Goal: Task Accomplishment & Management: Manage account settings

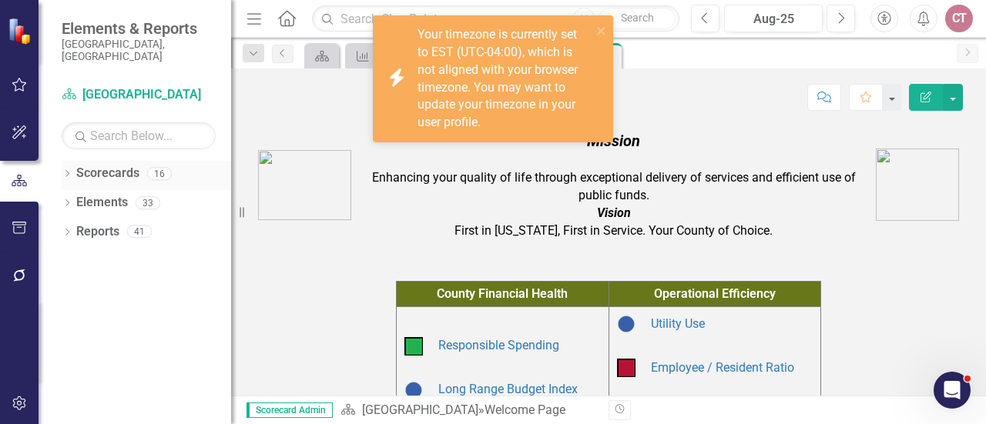
click at [68, 170] on icon at bounding box center [67, 173] width 4 height 7
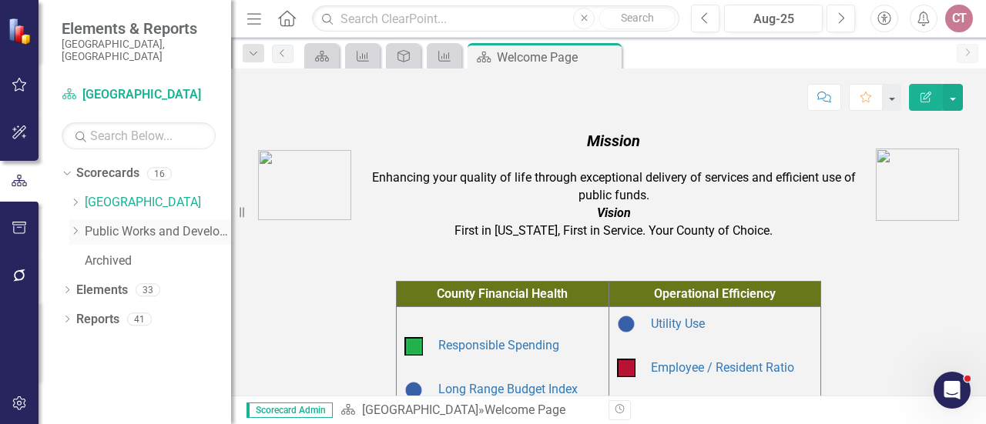
click at [74, 226] on div "Dropdown Public Works and Development" at bounding box center [150, 231] width 162 height 25
click at [77, 226] on icon "Dropdown" at bounding box center [75, 230] width 12 height 9
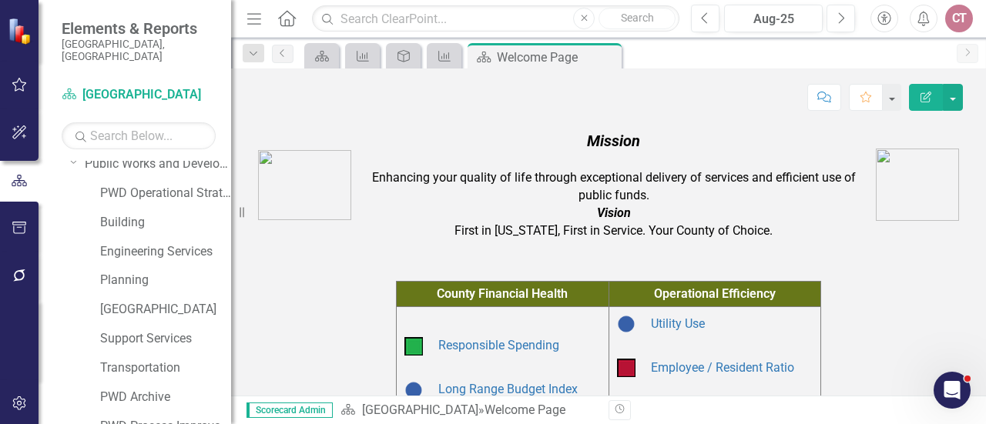
scroll to position [72, 0]
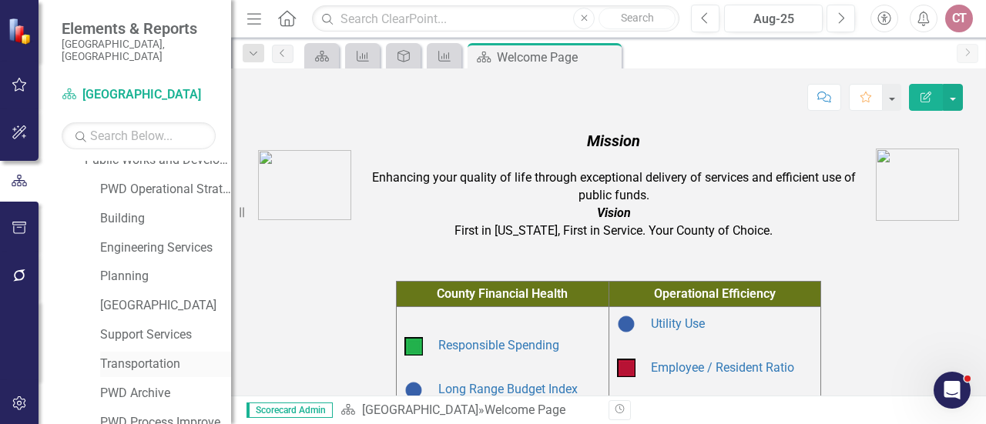
click at [137, 356] on link "Transportation" at bounding box center [165, 365] width 131 height 18
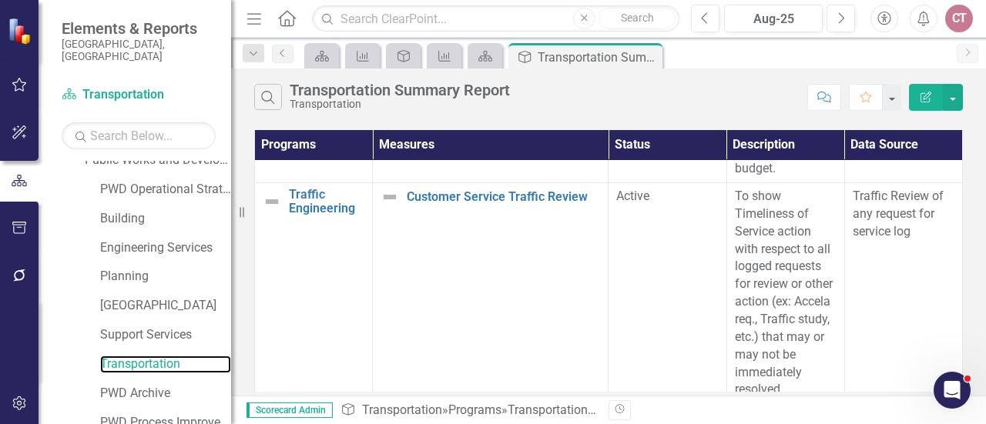
scroll to position [439, 0]
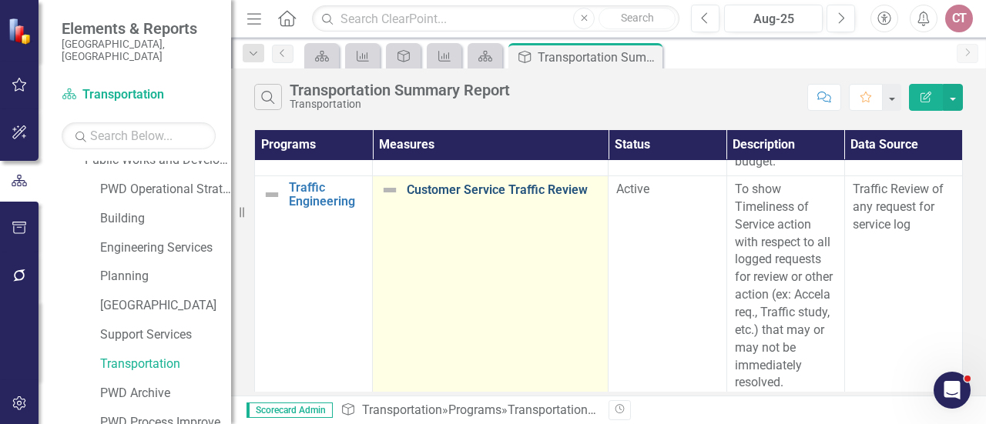
click at [453, 189] on link "Customer Service Traffic Review" at bounding box center [503, 190] width 193 height 14
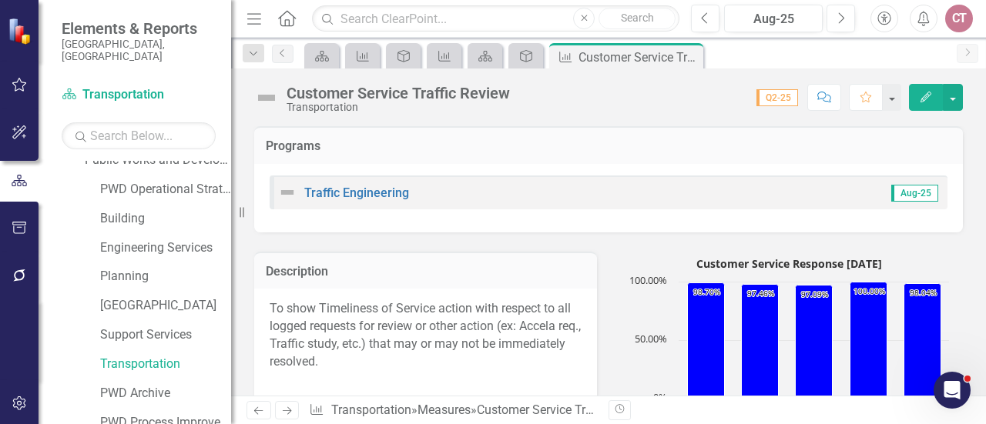
click at [920, 95] on icon "Edit" at bounding box center [926, 97] width 14 height 11
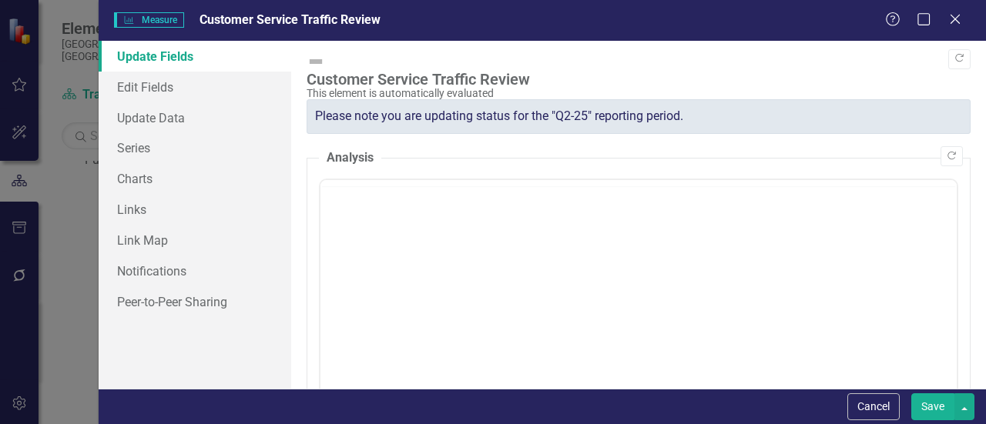
click at [351, 179] on div at bounding box center [638, 333] width 639 height 308
click at [353, 243] on body "Rich Text Area. Press ALT-0 for help." at bounding box center [638, 331] width 636 height 231
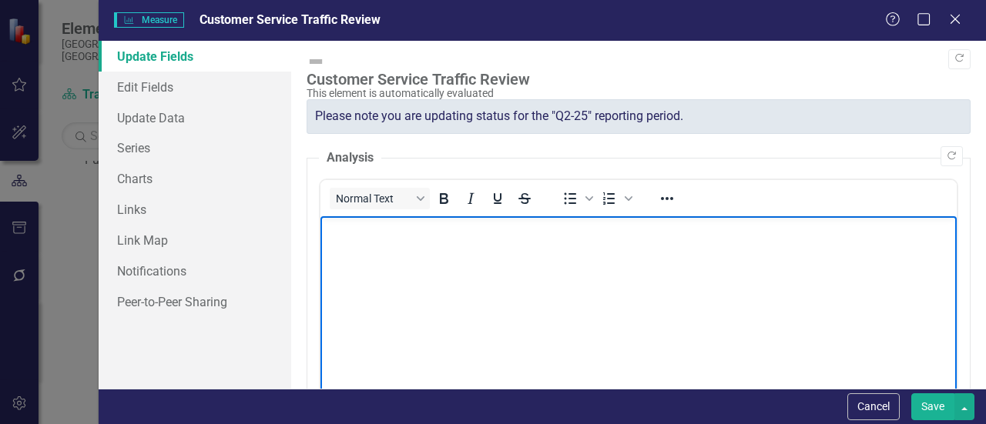
click at [337, 236] on p "Rich Text Area. Press ALT-0 for help." at bounding box center [638, 228] width 628 height 18
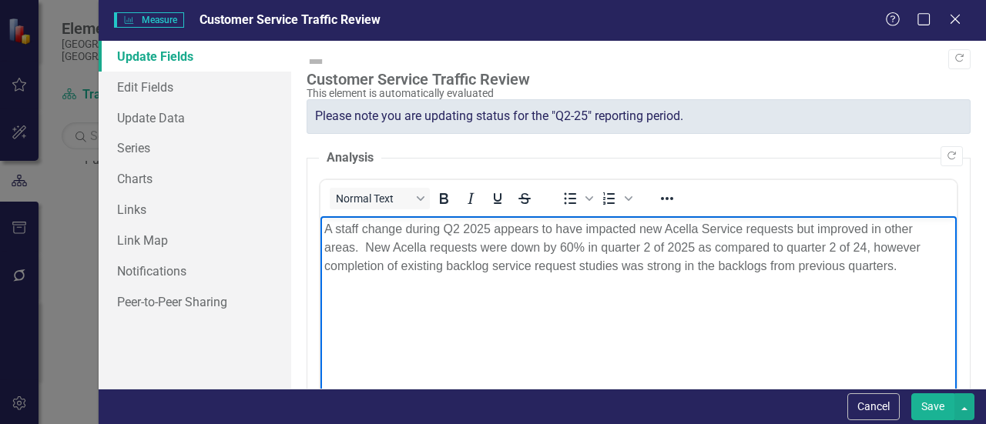
click at [935, 403] on button "Save" at bounding box center [932, 406] width 43 height 27
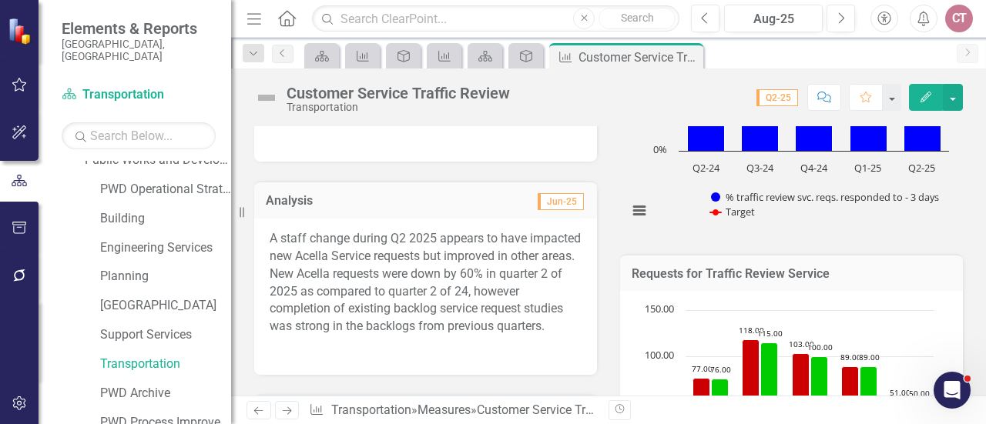
scroll to position [238, 0]
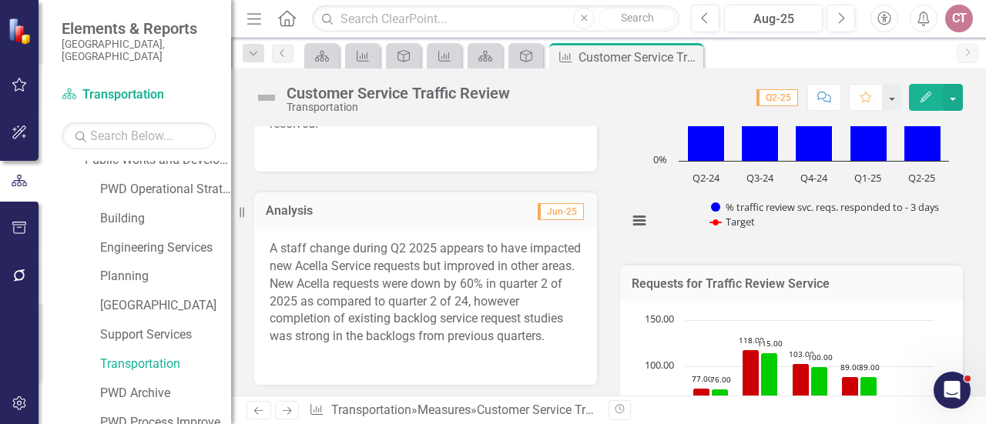
click at [932, 94] on icon "Edit" at bounding box center [926, 97] width 14 height 11
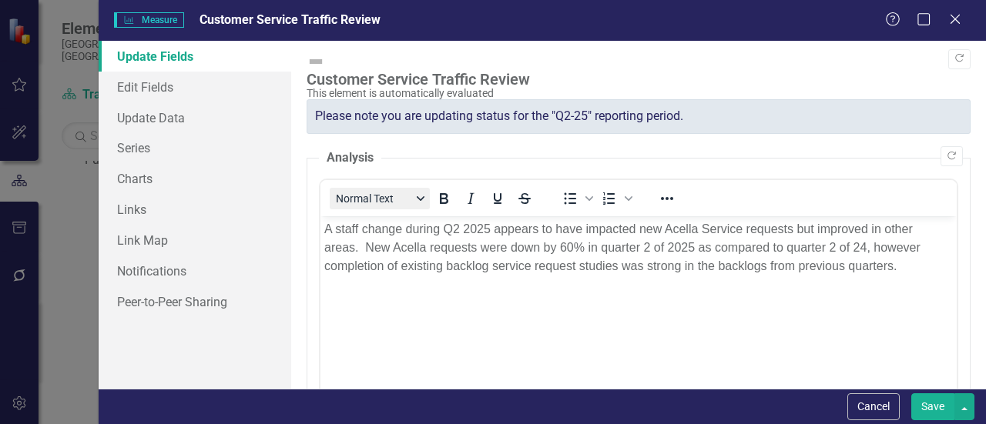
scroll to position [0, 0]
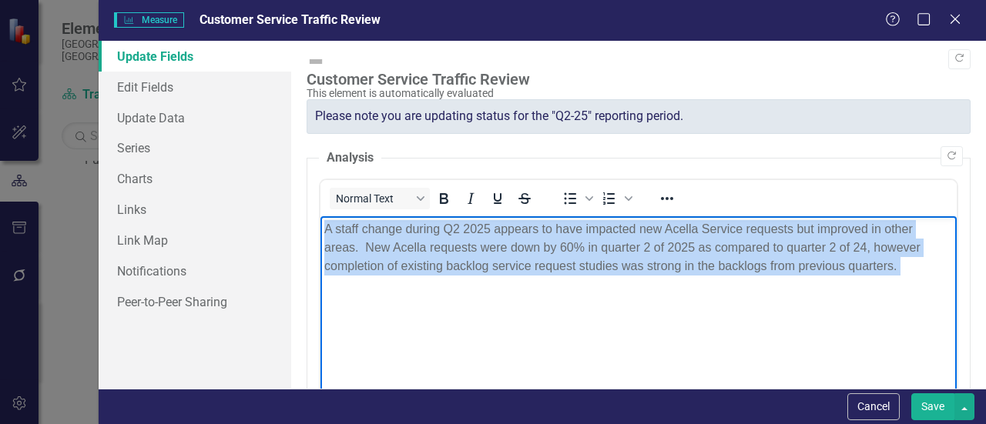
drag, startPoint x: 323, startPoint y: 229, endPoint x: 889, endPoint y: 301, distance: 570.5
click at [889, 301] on body "A staff change during Q2 2025 appears to have impacted new Acella Service reque…" at bounding box center [638, 331] width 636 height 231
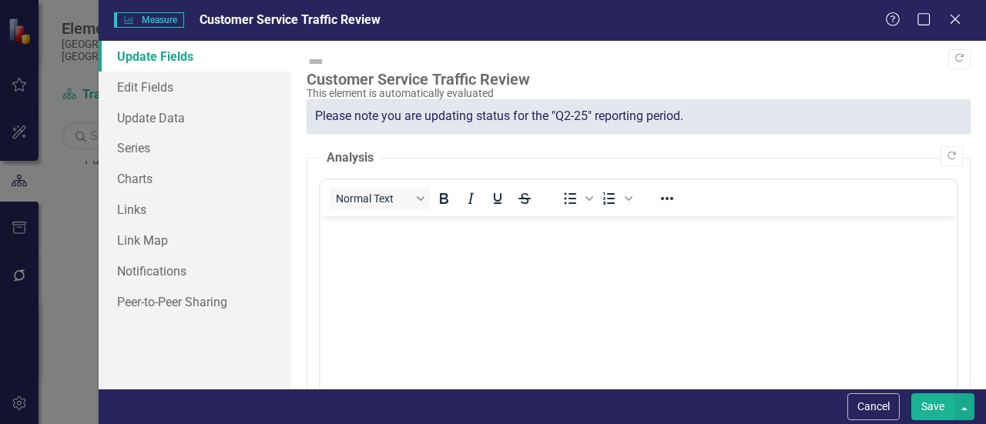
click at [916, 413] on button "Save" at bounding box center [932, 406] width 43 height 27
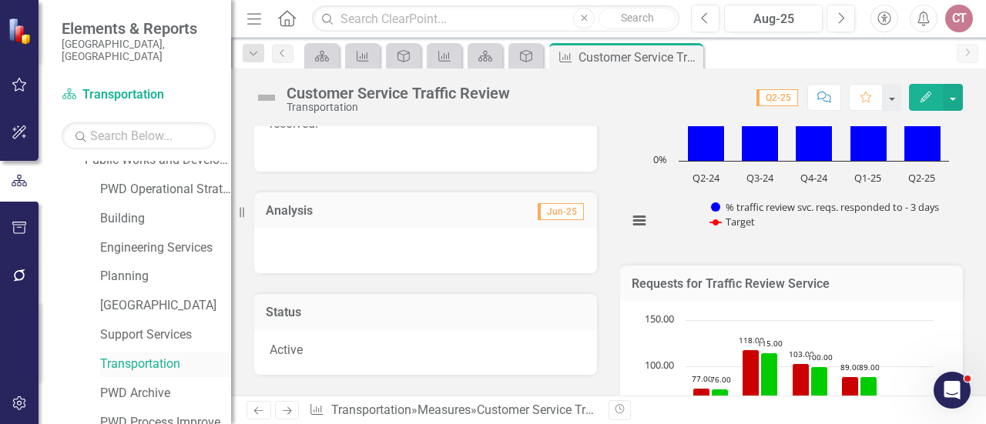
click at [125, 356] on link "Transportation" at bounding box center [165, 365] width 131 height 18
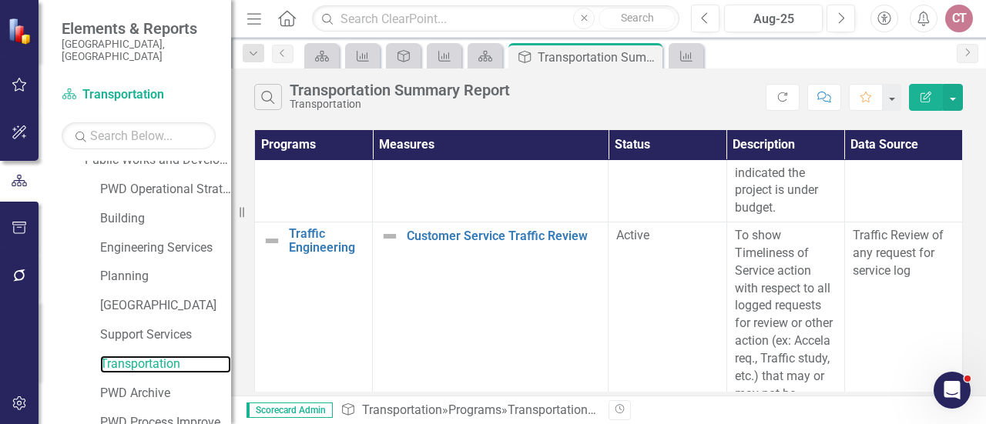
scroll to position [390, 0]
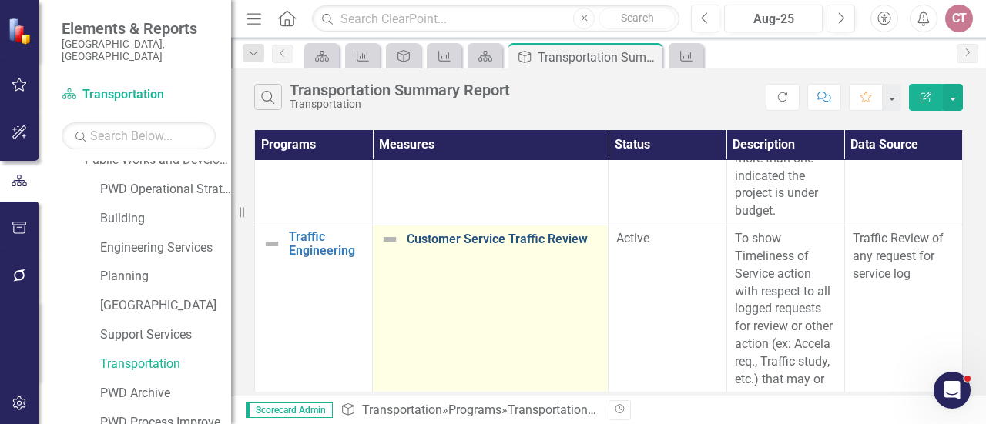
click at [492, 236] on link "Customer Service Traffic Review" at bounding box center [503, 240] width 193 height 14
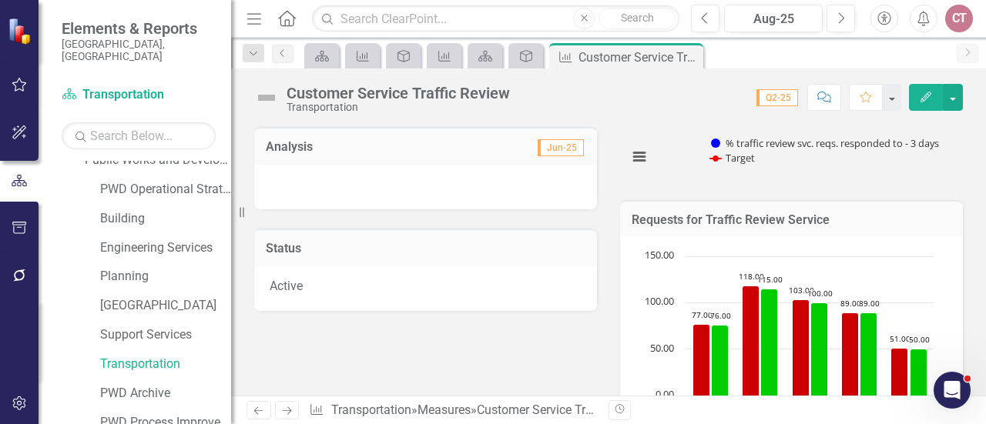
scroll to position [313, 0]
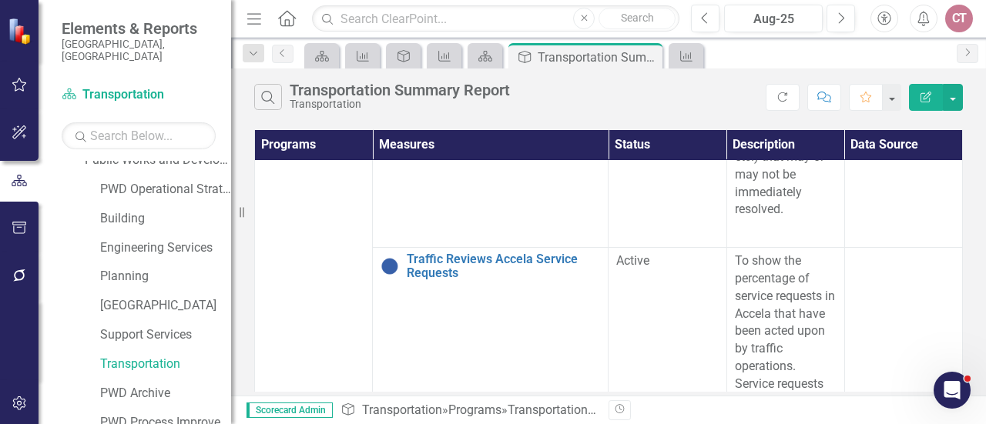
scroll to position [628, 0]
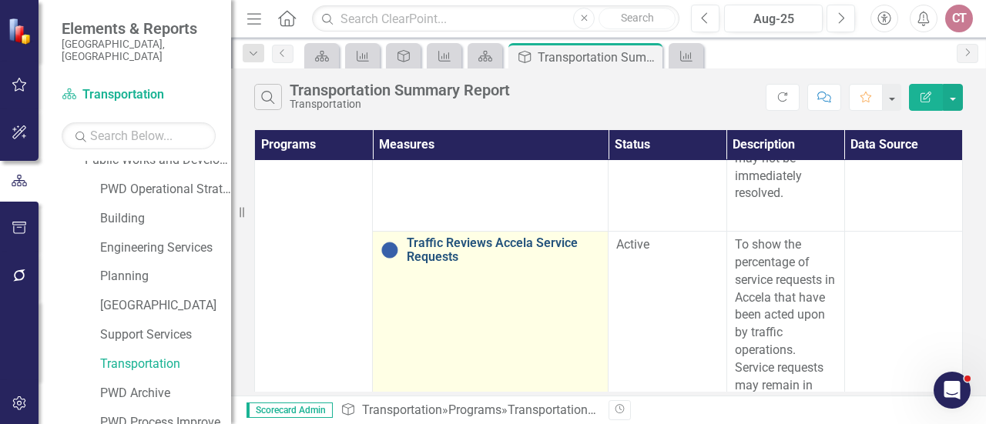
click at [450, 245] on link "Traffic Reviews Accela Service Requests" at bounding box center [503, 249] width 193 height 27
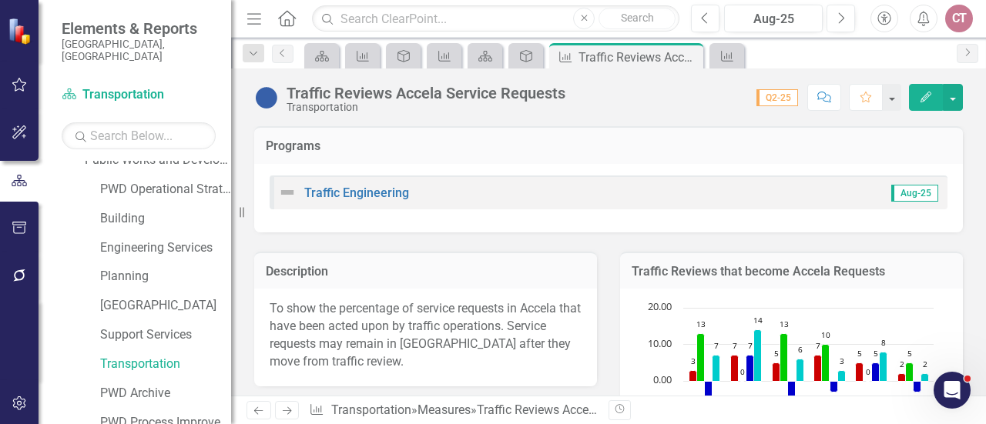
click at [926, 92] on icon "Edit" at bounding box center [926, 97] width 14 height 11
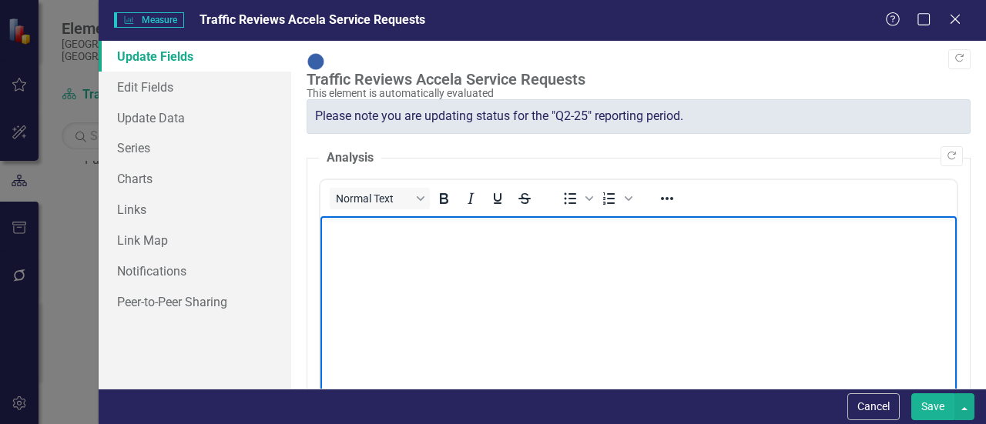
click at [328, 266] on body "Rich Text Area. Press ALT-0 for help." at bounding box center [638, 331] width 636 height 231
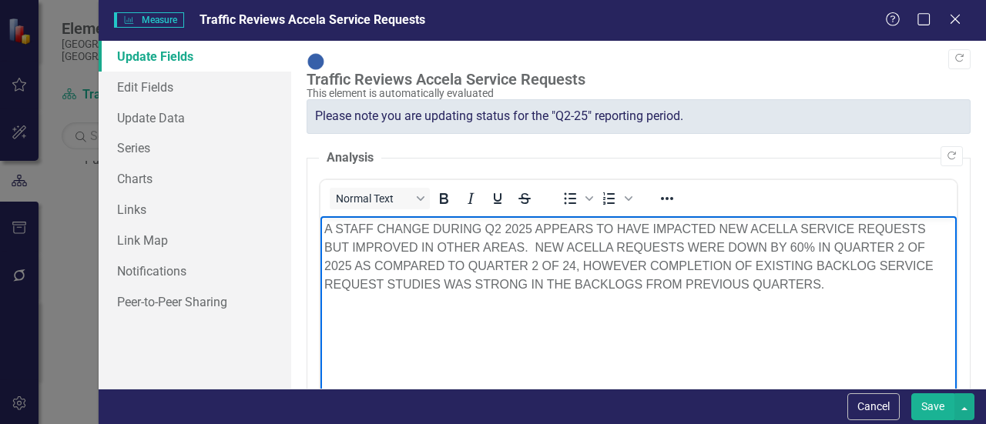
click at [932, 400] on button "Save" at bounding box center [932, 406] width 43 height 27
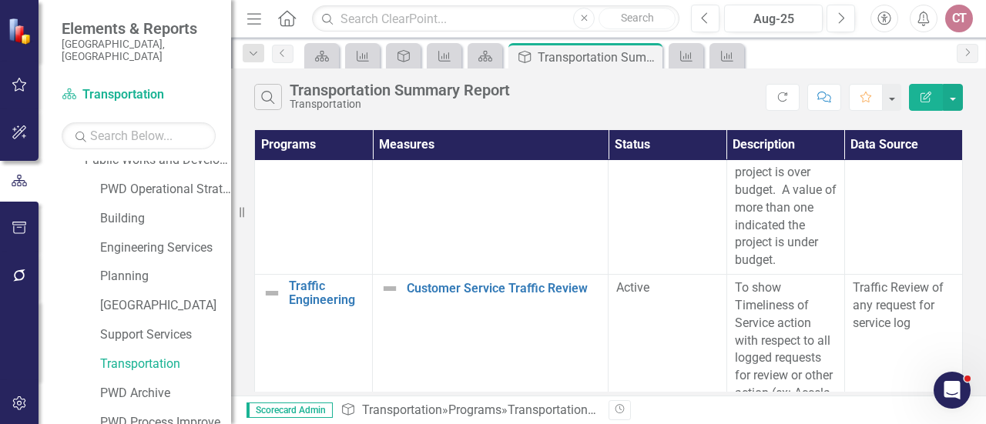
scroll to position [350, 0]
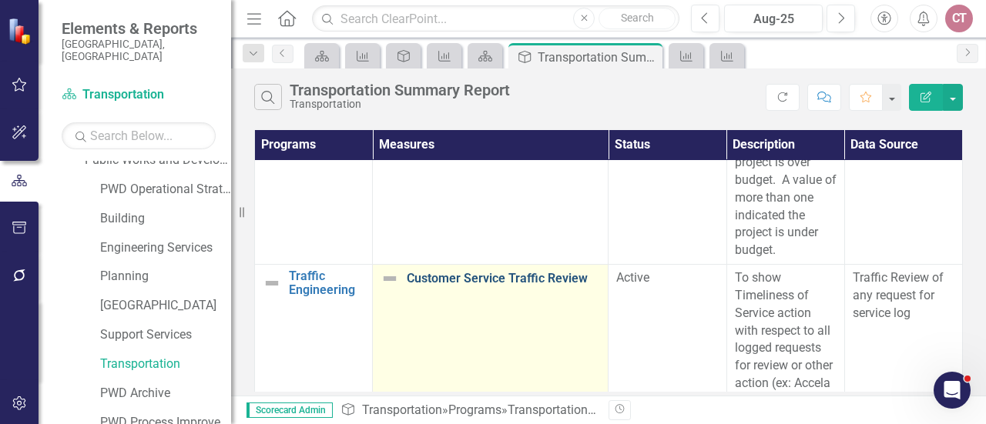
click at [454, 280] on link "Customer Service Traffic Review" at bounding box center [503, 279] width 193 height 14
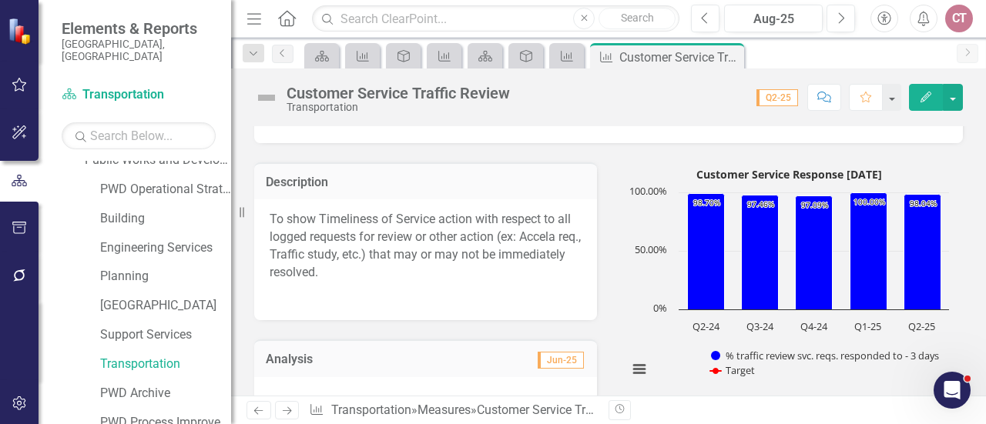
scroll to position [64, 0]
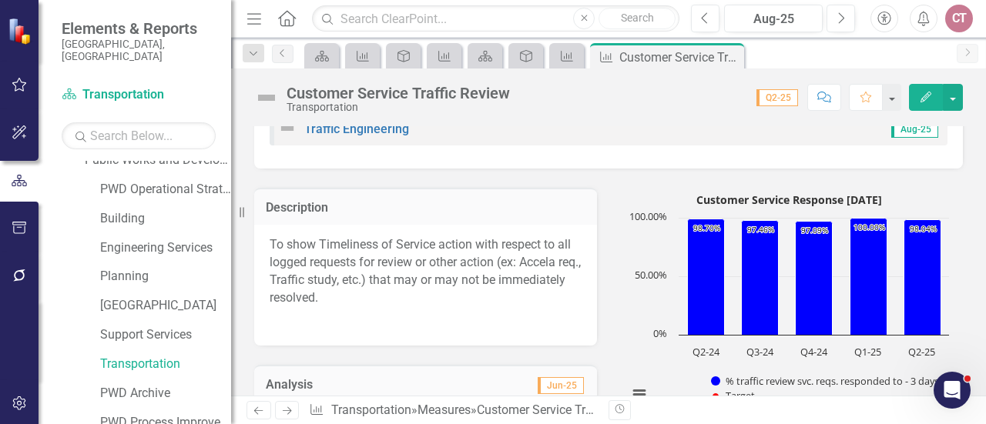
click at [924, 101] on icon "Edit" at bounding box center [926, 97] width 14 height 11
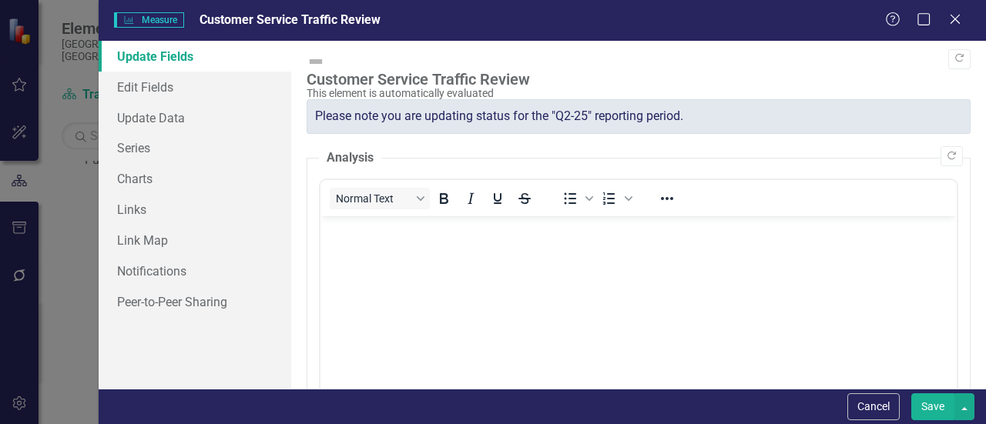
scroll to position [0, 0]
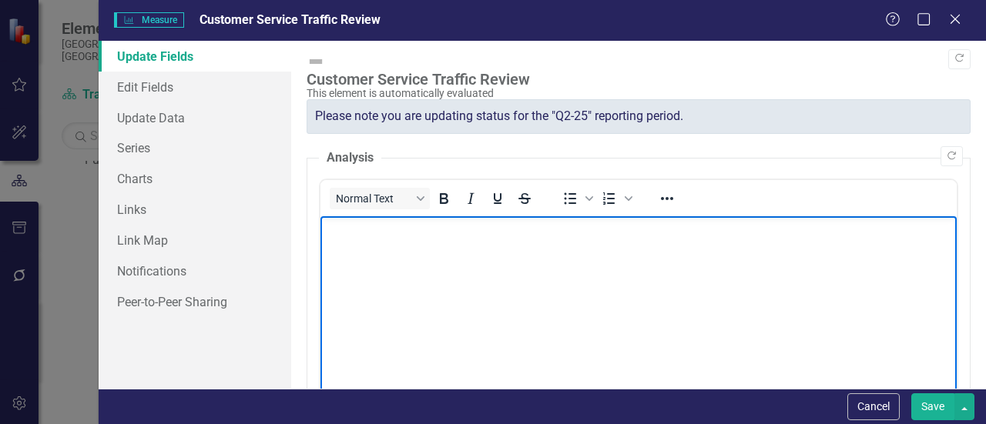
click at [360, 242] on body "Rich Text Area. Press ALT-0 for help." at bounding box center [638, 331] width 636 height 231
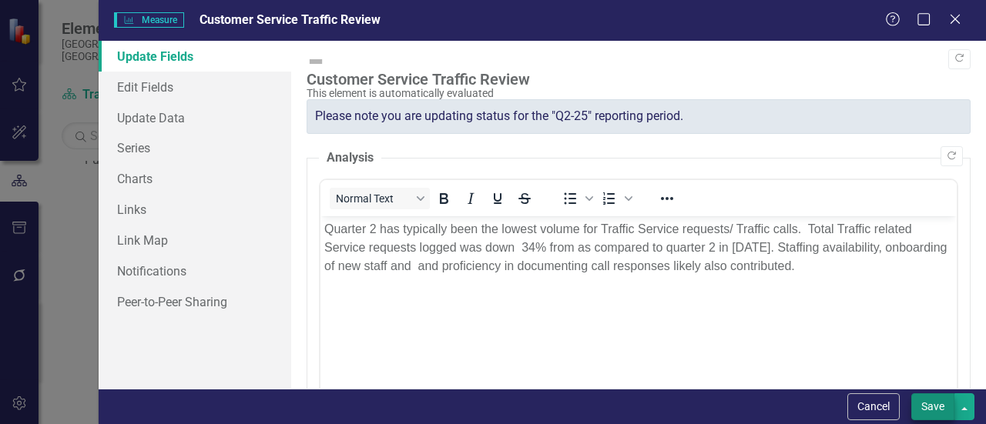
click at [931, 409] on button "Save" at bounding box center [932, 406] width 43 height 27
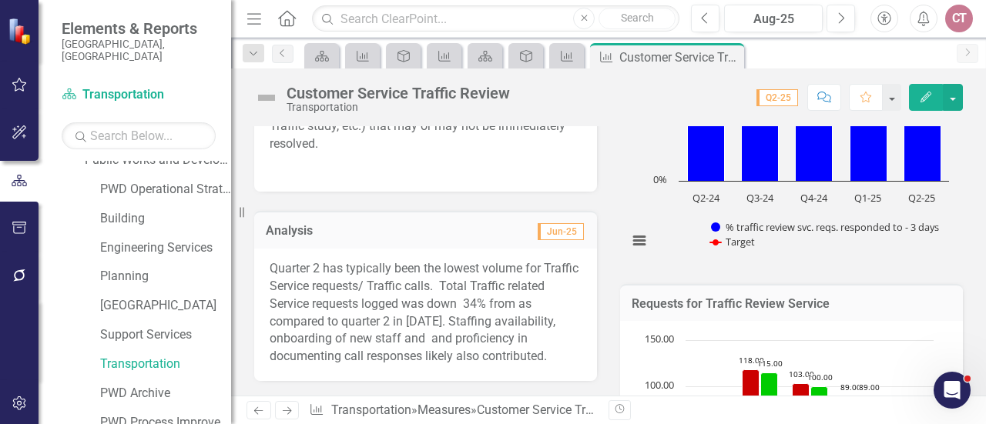
scroll to position [219, 0]
